Goal: Find contact information: Find contact information

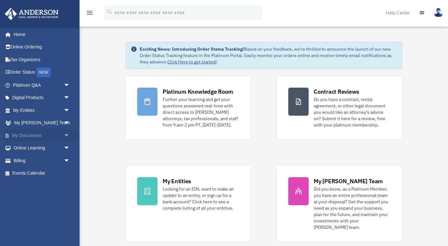
click at [35, 134] on link "My Documents arrow_drop_down" at bounding box center [41, 135] width 75 height 13
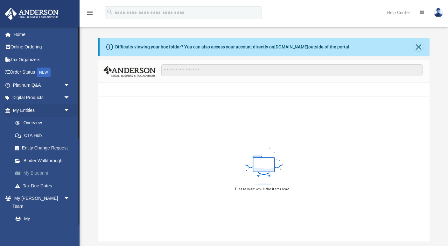
click at [35, 169] on link "My Blueprint" at bounding box center [44, 173] width 71 height 13
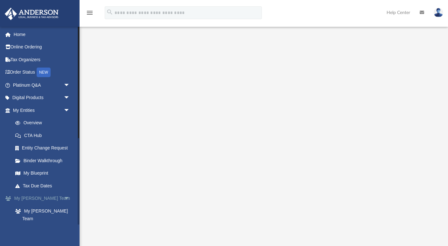
click at [46, 197] on link "My [PERSON_NAME] Team arrow_drop_down" at bounding box center [41, 198] width 75 height 13
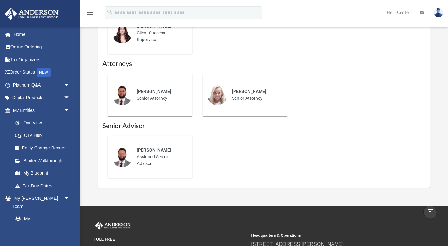
scroll to position [296, 0]
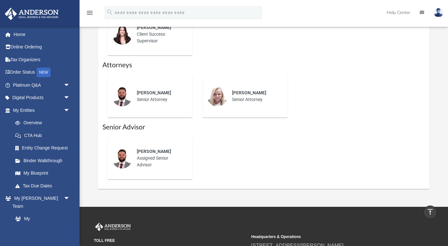
click at [151, 91] on div "Chris Wade Senior Attorney" at bounding box center [160, 96] width 56 height 22
click at [167, 155] on div "[PERSON_NAME]" at bounding box center [160, 151] width 47 height 7
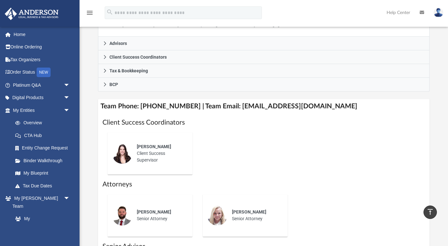
scroll to position [171, 0]
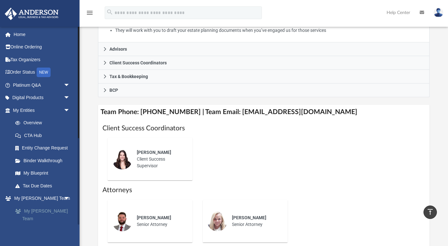
click at [50, 209] on link "My [PERSON_NAME] Team" at bounding box center [44, 214] width 71 height 20
click at [43, 225] on link "Anderson System" at bounding box center [44, 231] width 71 height 13
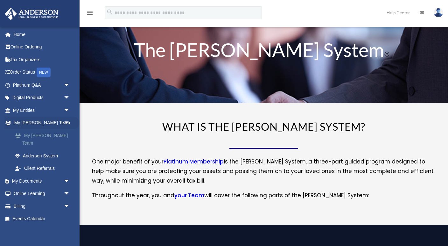
click at [59, 133] on link "My [PERSON_NAME] Team" at bounding box center [44, 139] width 71 height 20
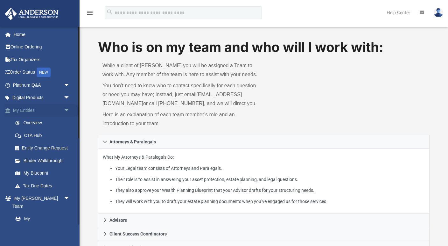
click at [46, 107] on link "My Entities arrow_drop_down" at bounding box center [41, 110] width 75 height 13
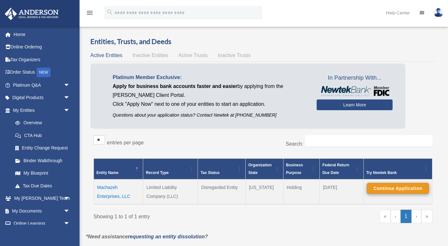
click at [394, 186] on button "Continue Application" at bounding box center [398, 188] width 62 height 11
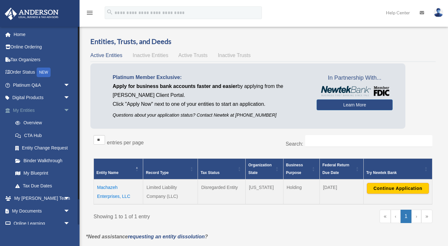
click at [34, 110] on link "My Entities arrow_drop_down" at bounding box center [41, 110] width 75 height 13
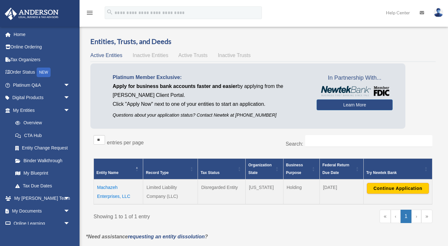
click at [35, 96] on link "Digital Products arrow_drop_down" at bounding box center [41, 97] width 75 height 13
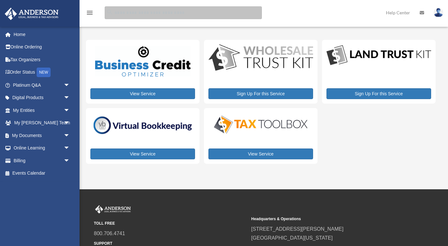
click at [151, 15] on input "search" at bounding box center [183, 12] width 157 height 13
type input "**********"
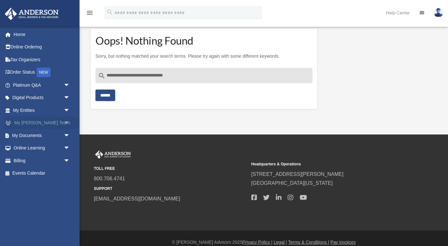
click at [43, 123] on link "My [PERSON_NAME] Team arrow_drop_down" at bounding box center [41, 123] width 75 height 13
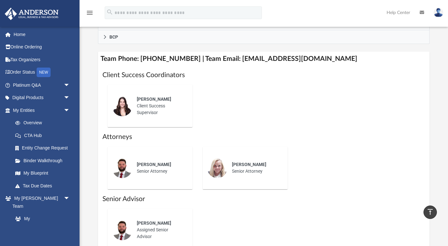
scroll to position [226, 0]
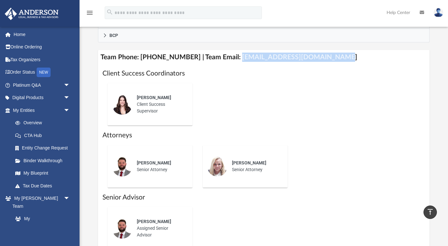
drag, startPoint x: 230, startPoint y: 64, endPoint x: 324, endPoint y: 65, distance: 94.9
click at [324, 64] on h4 "Team Phone: [PHONE_NUMBER] | Team Email: [EMAIL_ADDRESS][DOMAIN_NAME]" at bounding box center [264, 57] width 332 height 14
copy h4 "[EMAIL_ADDRESS][DOMAIN_NAME]"
